Goal: Task Accomplishment & Management: Complete application form

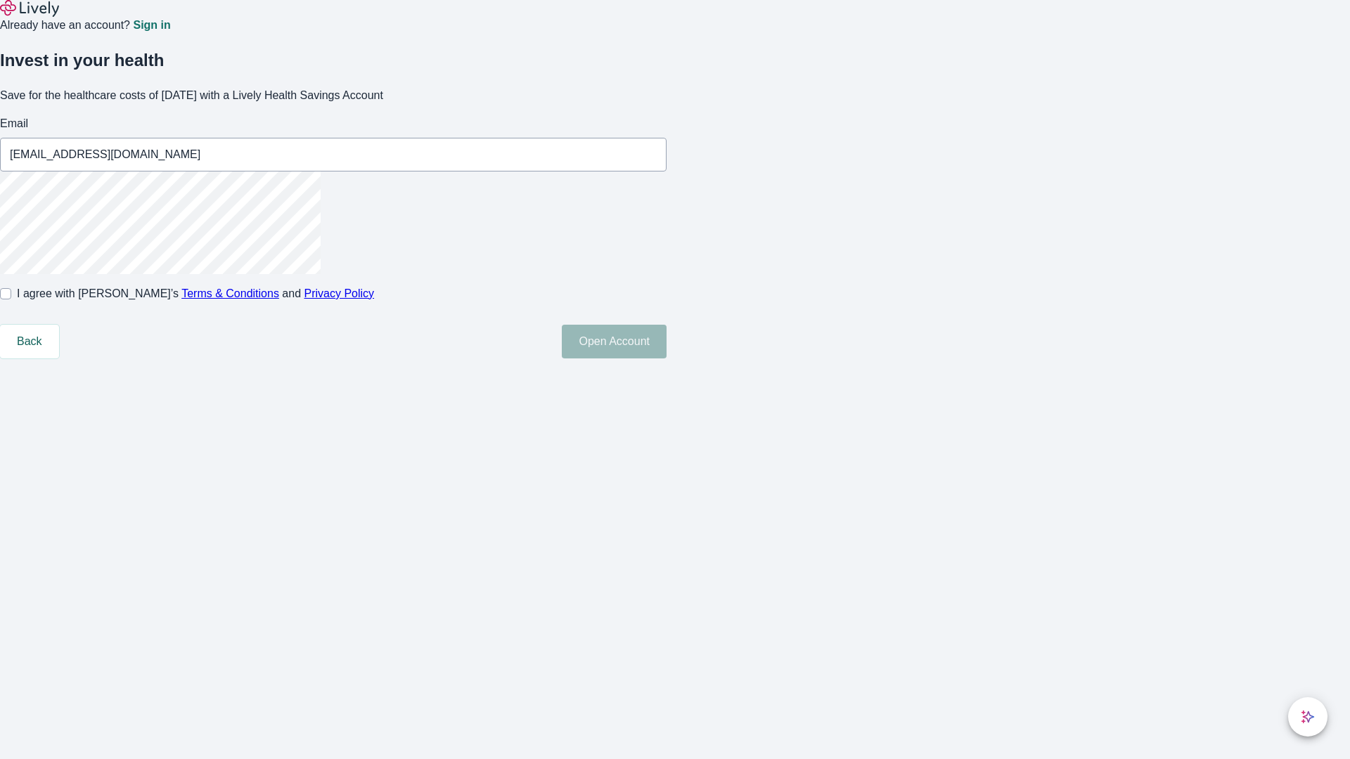
click at [11, 300] on input "I agree with Lively’s Terms & Conditions and Privacy Policy" at bounding box center [5, 293] width 11 height 11
checkbox input "true"
click at [667, 359] on button "Open Account" at bounding box center [614, 342] width 105 height 34
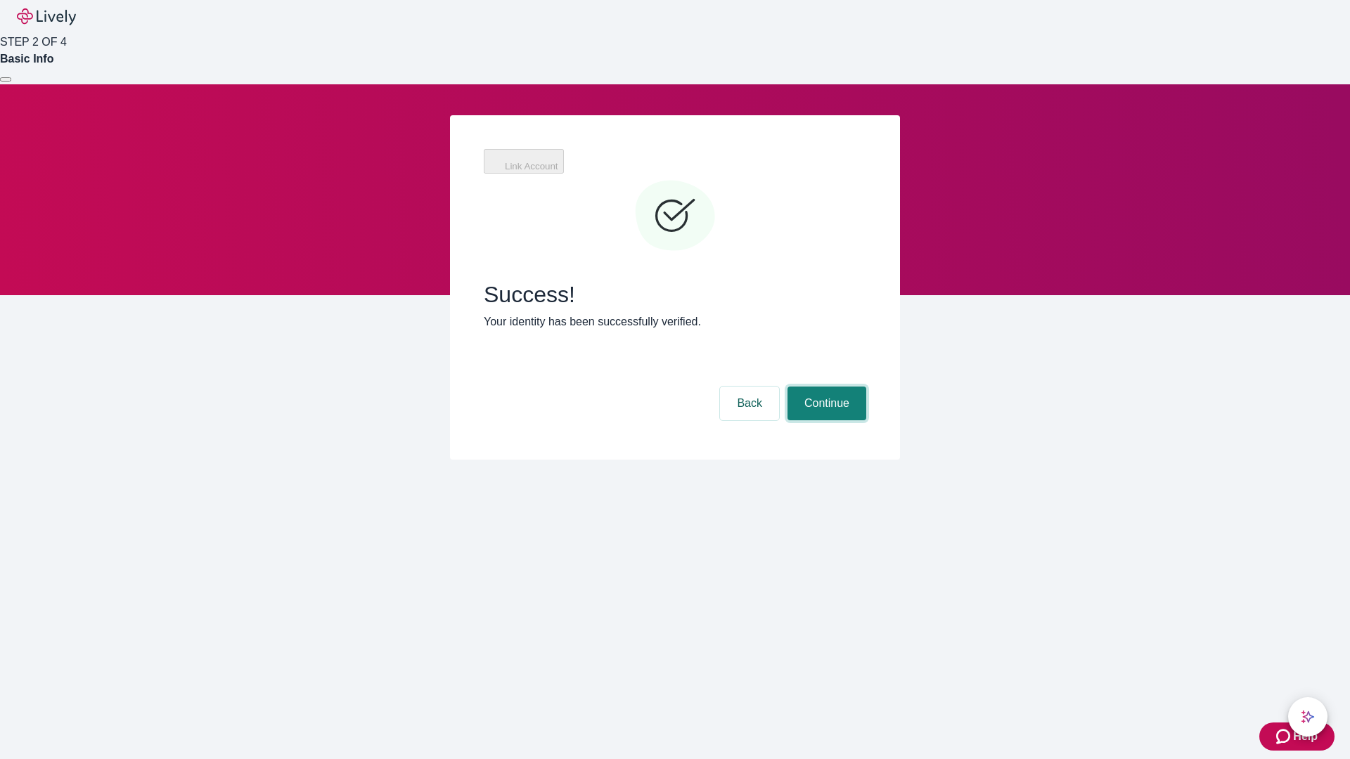
click at [825, 387] on button "Continue" at bounding box center [826, 404] width 79 height 34
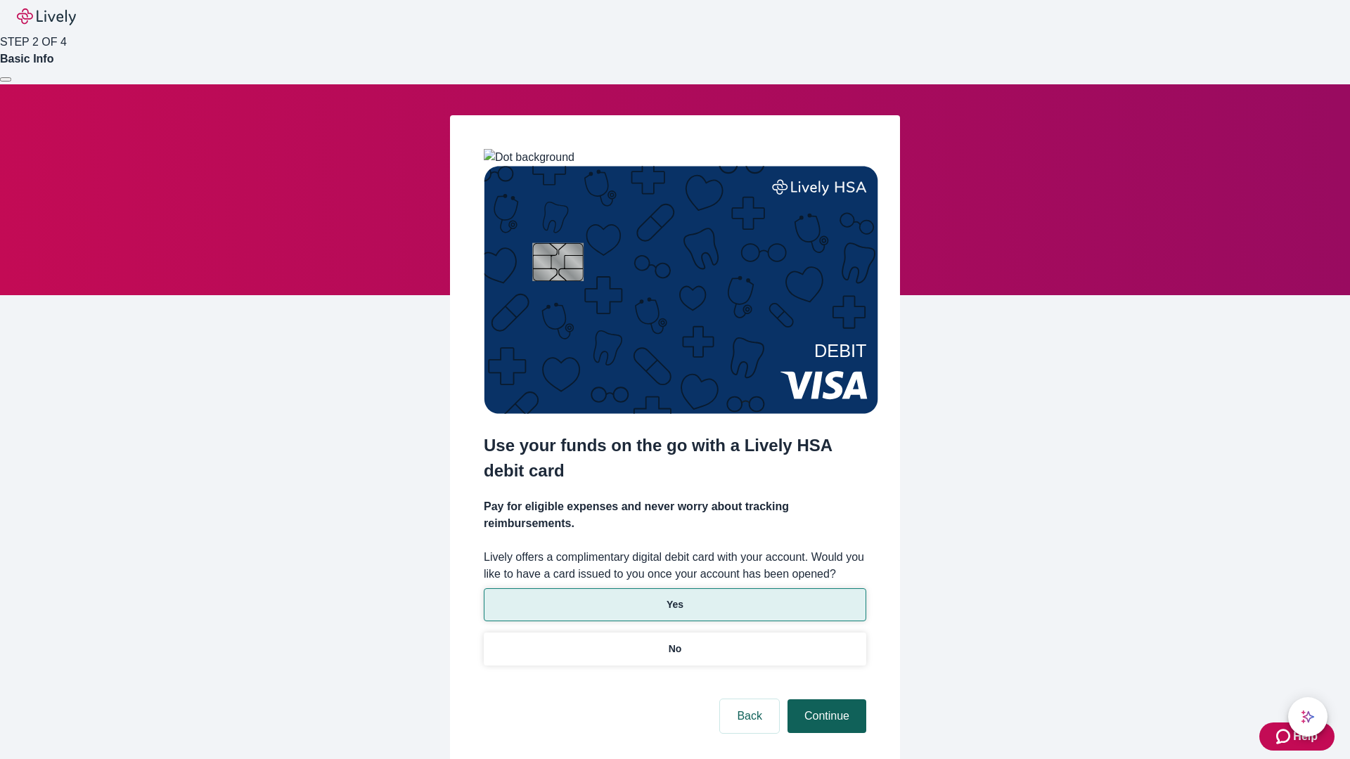
click at [674, 642] on p "No" at bounding box center [675, 649] width 13 height 15
click at [825, 700] on button "Continue" at bounding box center [826, 717] width 79 height 34
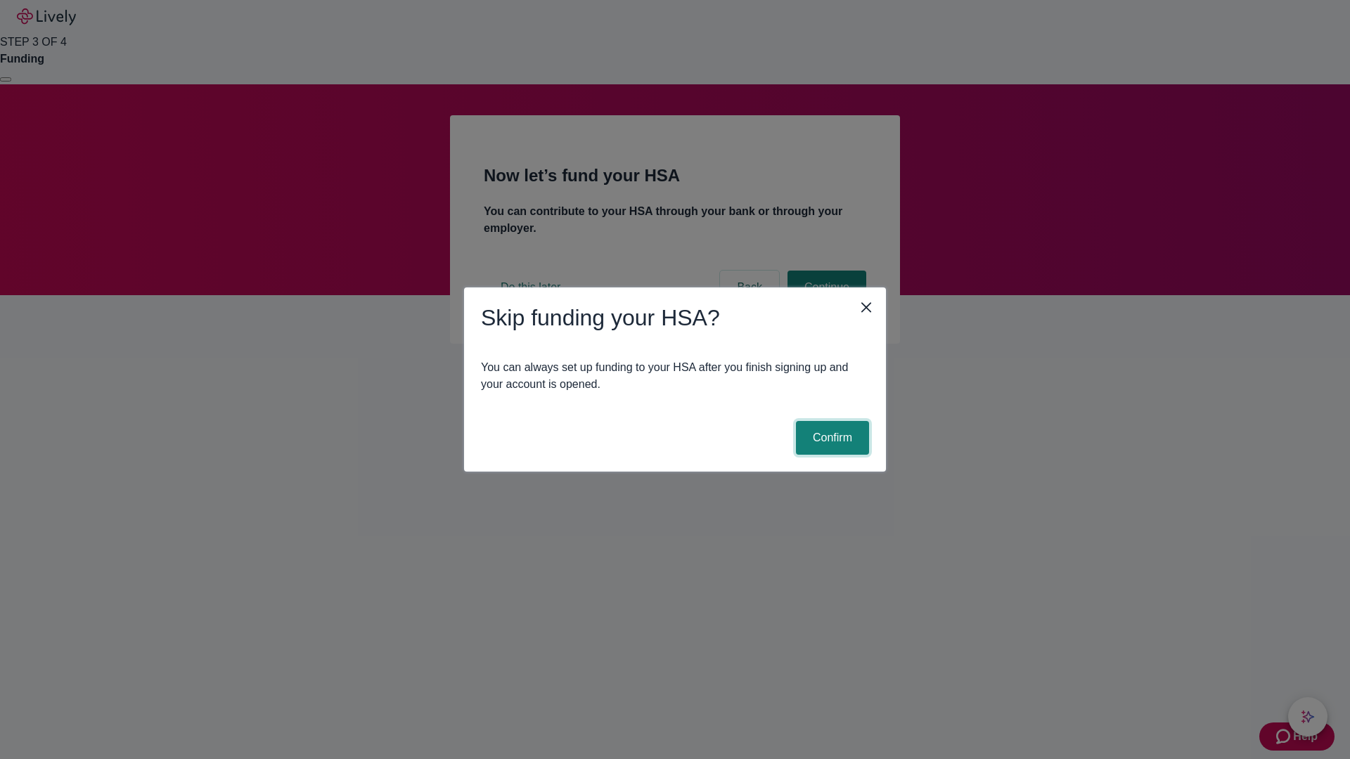
click at [830, 438] on button "Confirm" at bounding box center [832, 438] width 73 height 34
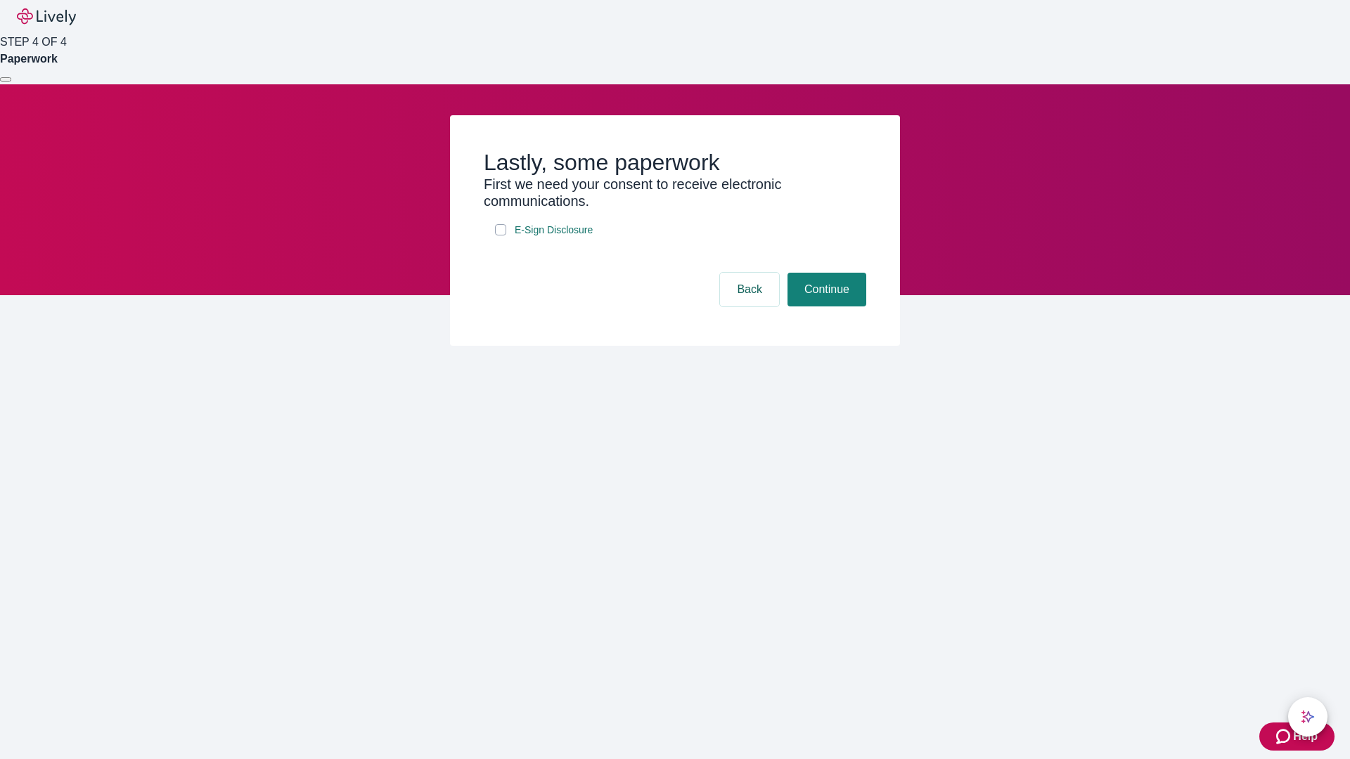
click at [501, 236] on input "E-Sign Disclosure" at bounding box center [500, 229] width 11 height 11
checkbox input "true"
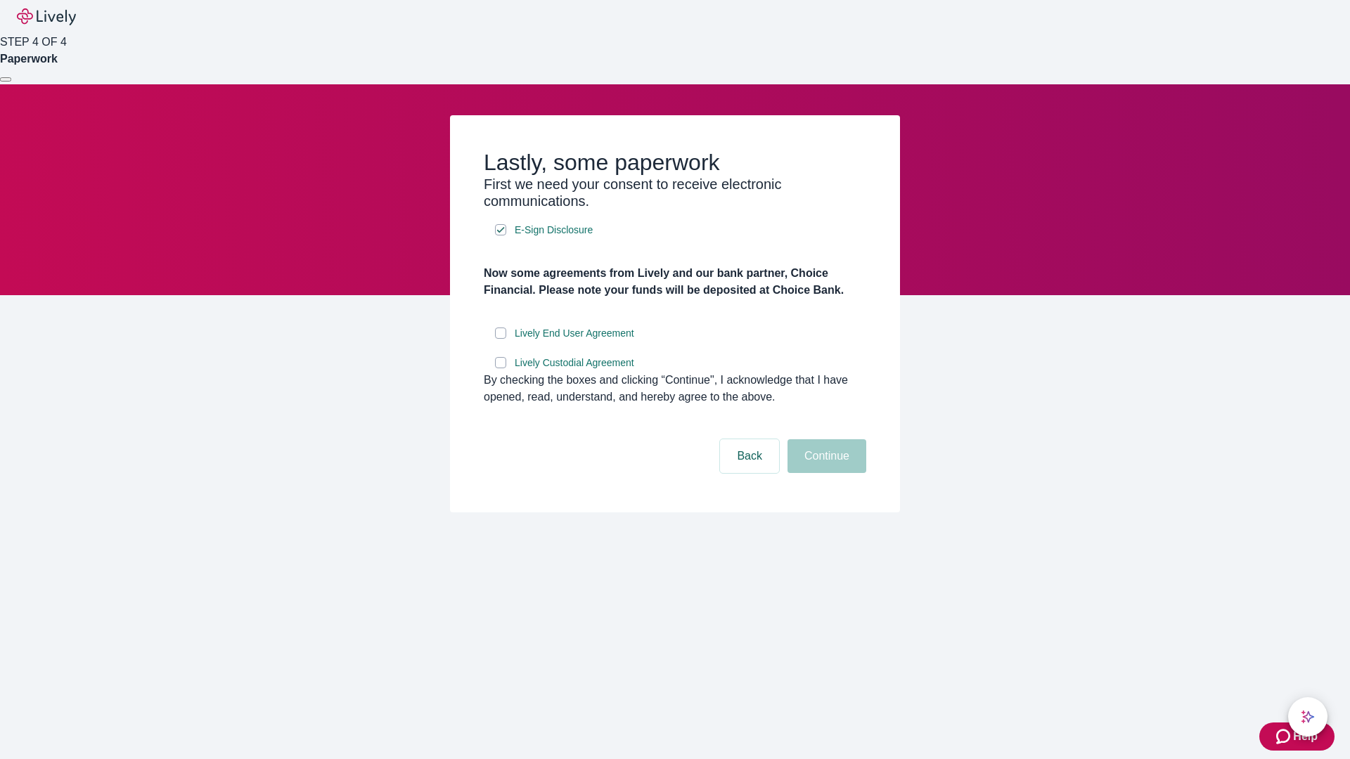
click at [501, 339] on input "Lively End User Agreement" at bounding box center [500, 333] width 11 height 11
checkbox input "true"
click at [501, 368] on input "Lively Custodial Agreement" at bounding box center [500, 362] width 11 height 11
checkbox input "true"
click at [825, 473] on button "Continue" at bounding box center [826, 456] width 79 height 34
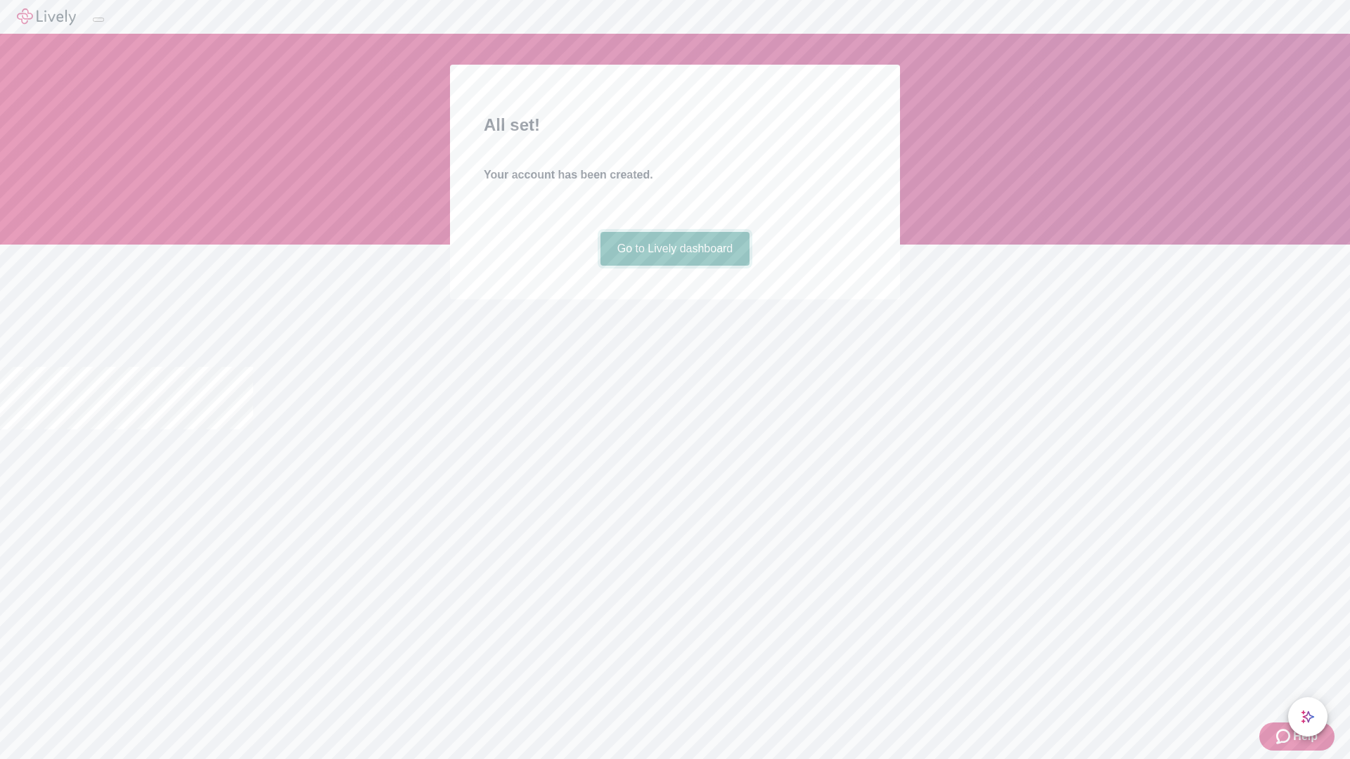
click at [674, 266] on link "Go to Lively dashboard" at bounding box center [675, 249] width 150 height 34
